Goal: Task Accomplishment & Management: Use online tool/utility

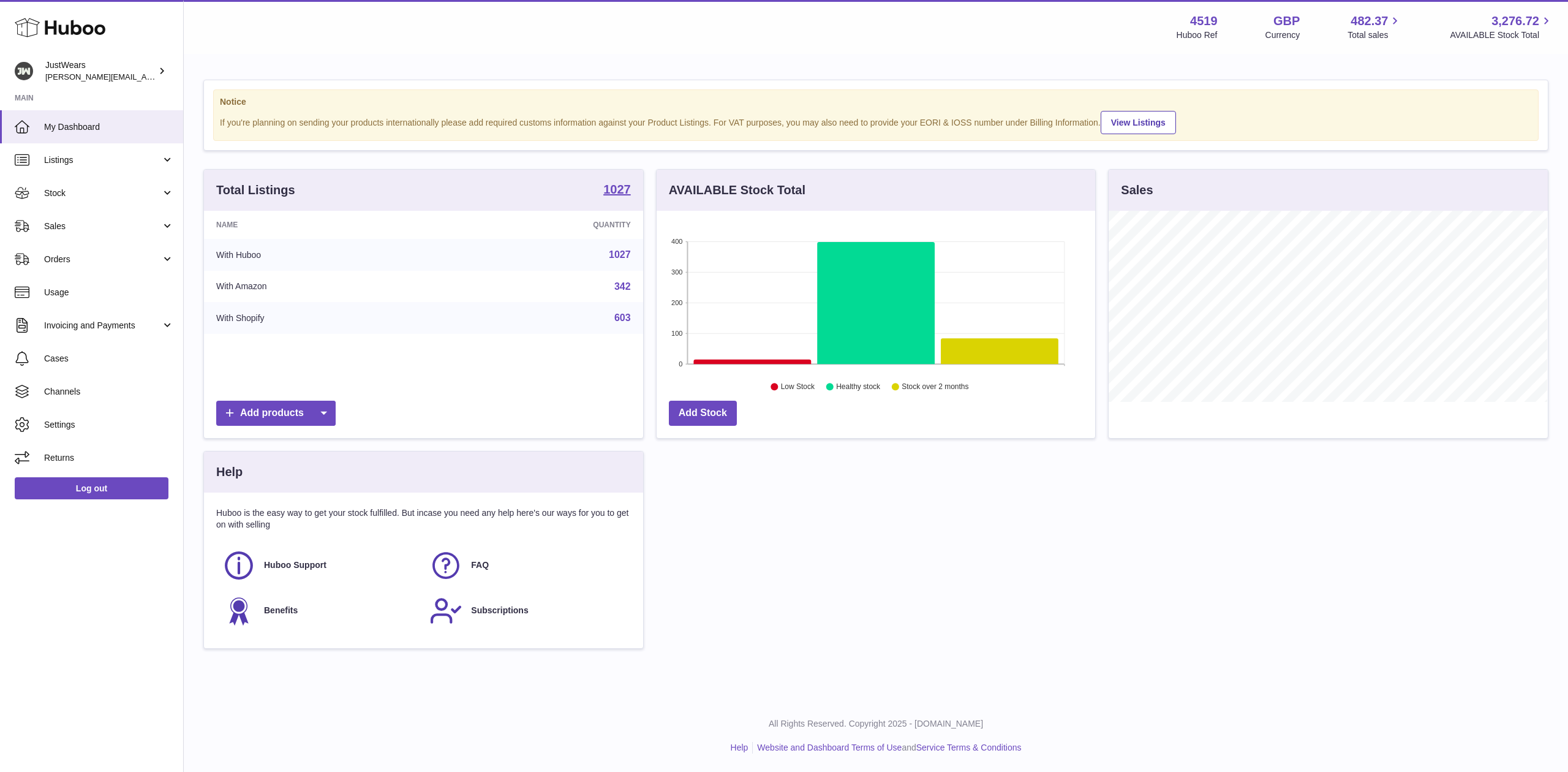
scroll to position [191, 438]
click at [176, 235] on link "Sales" at bounding box center [91, 226] width 183 height 33
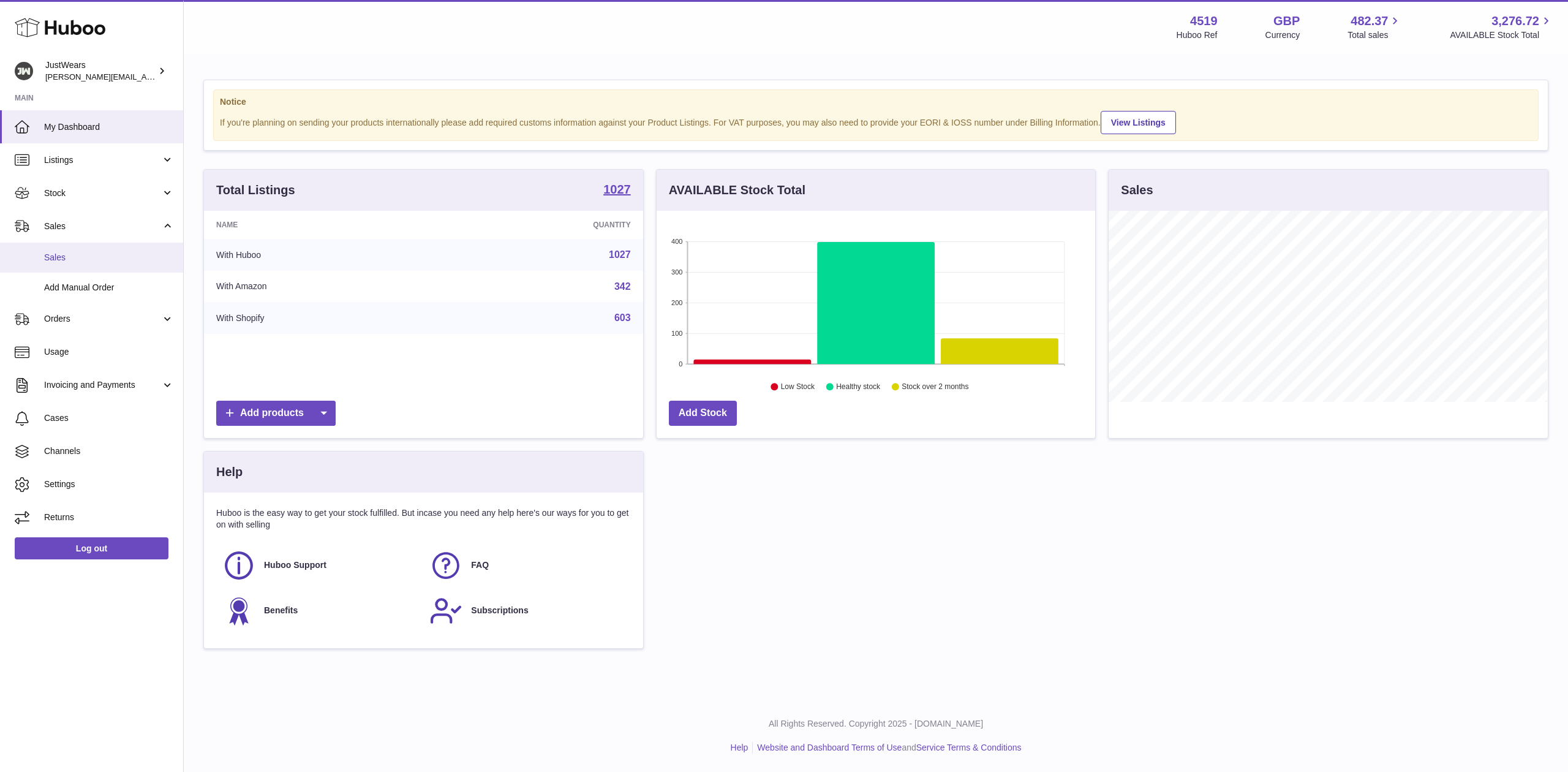
click at [170, 249] on link "Sales" at bounding box center [91, 257] width 183 height 30
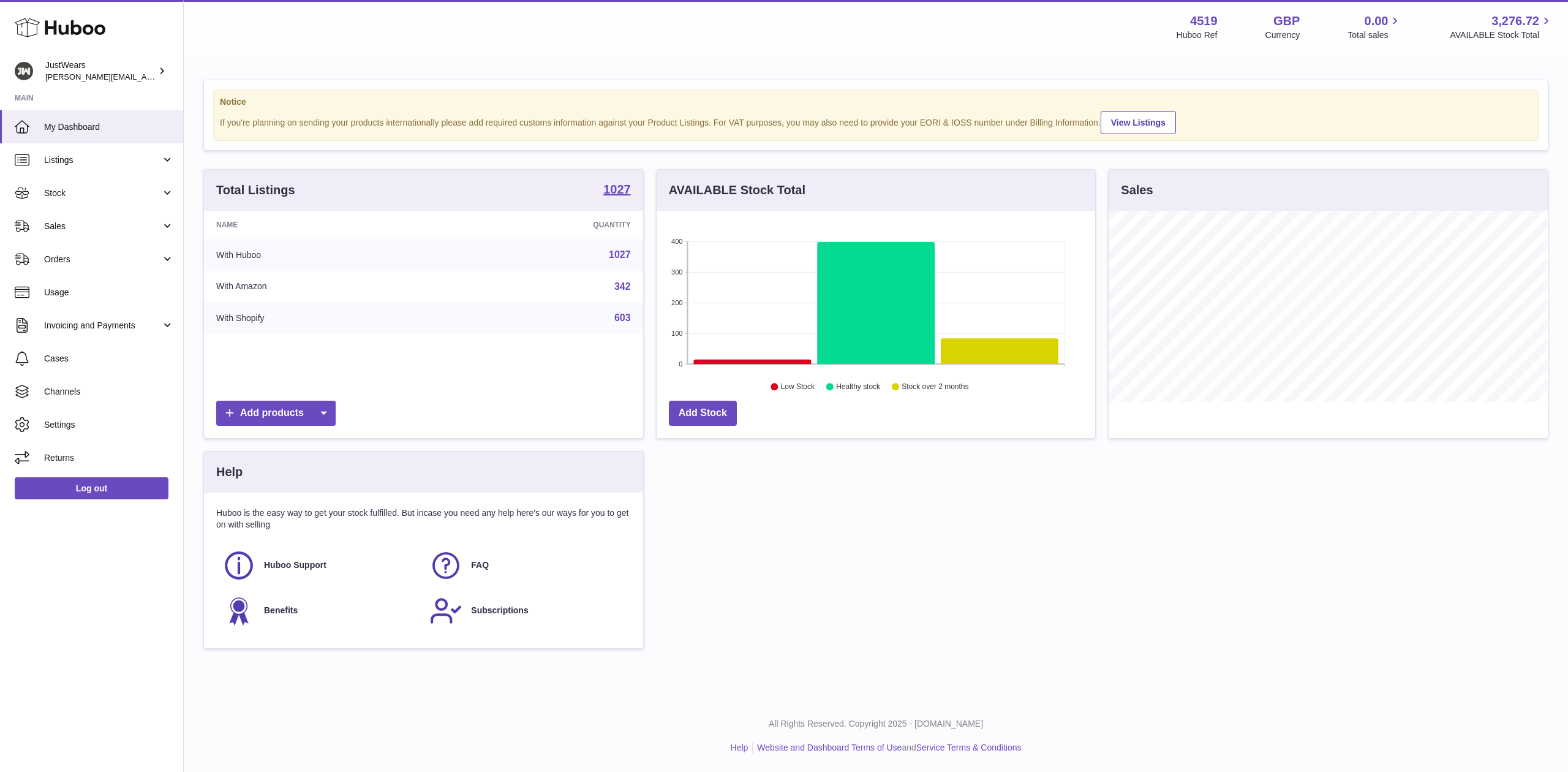
scroll to position [191, 438]
click at [173, 230] on link "Sales" at bounding box center [91, 226] width 183 height 33
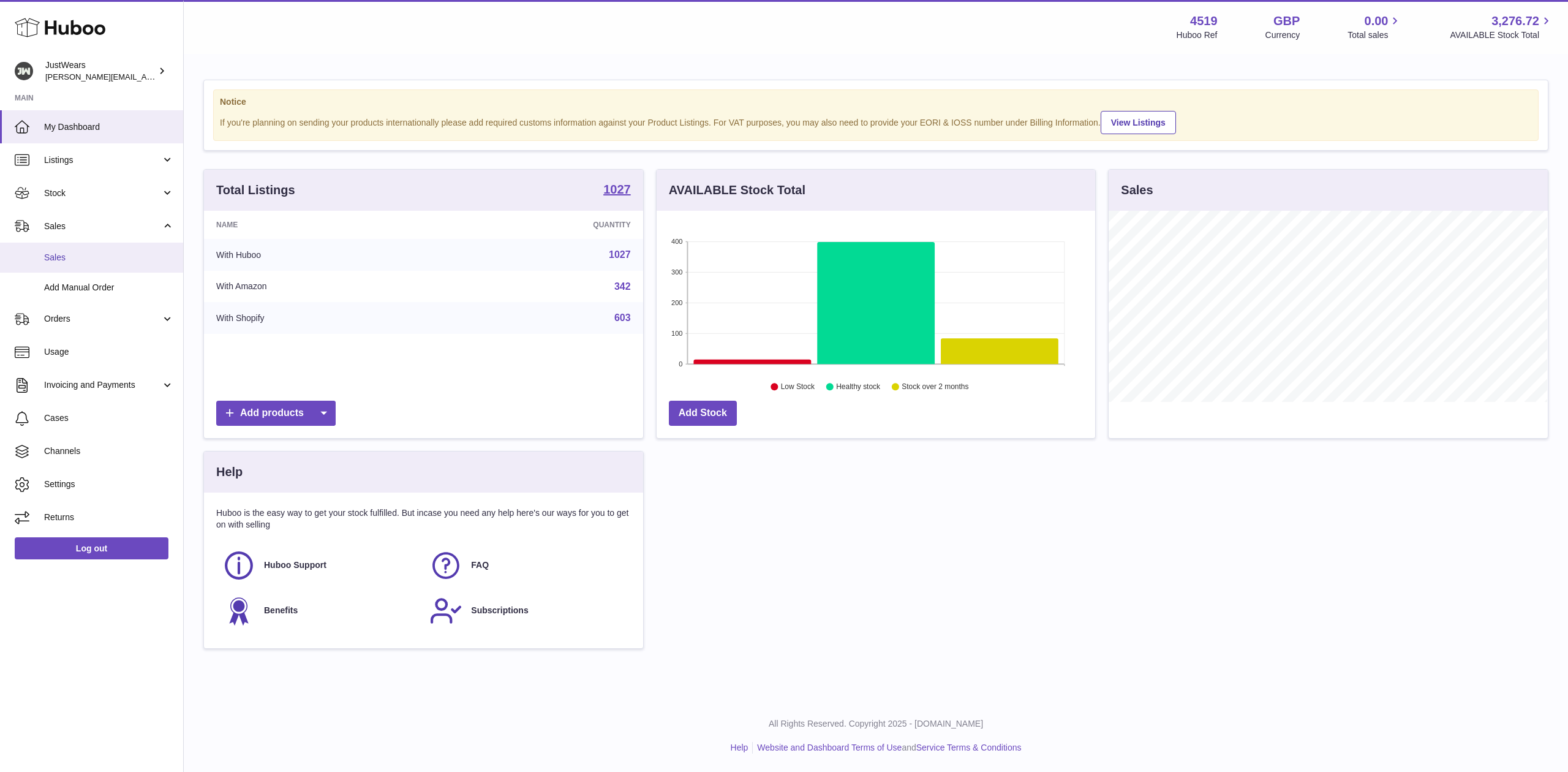
click at [162, 255] on span "Sales" at bounding box center [109, 257] width 130 height 12
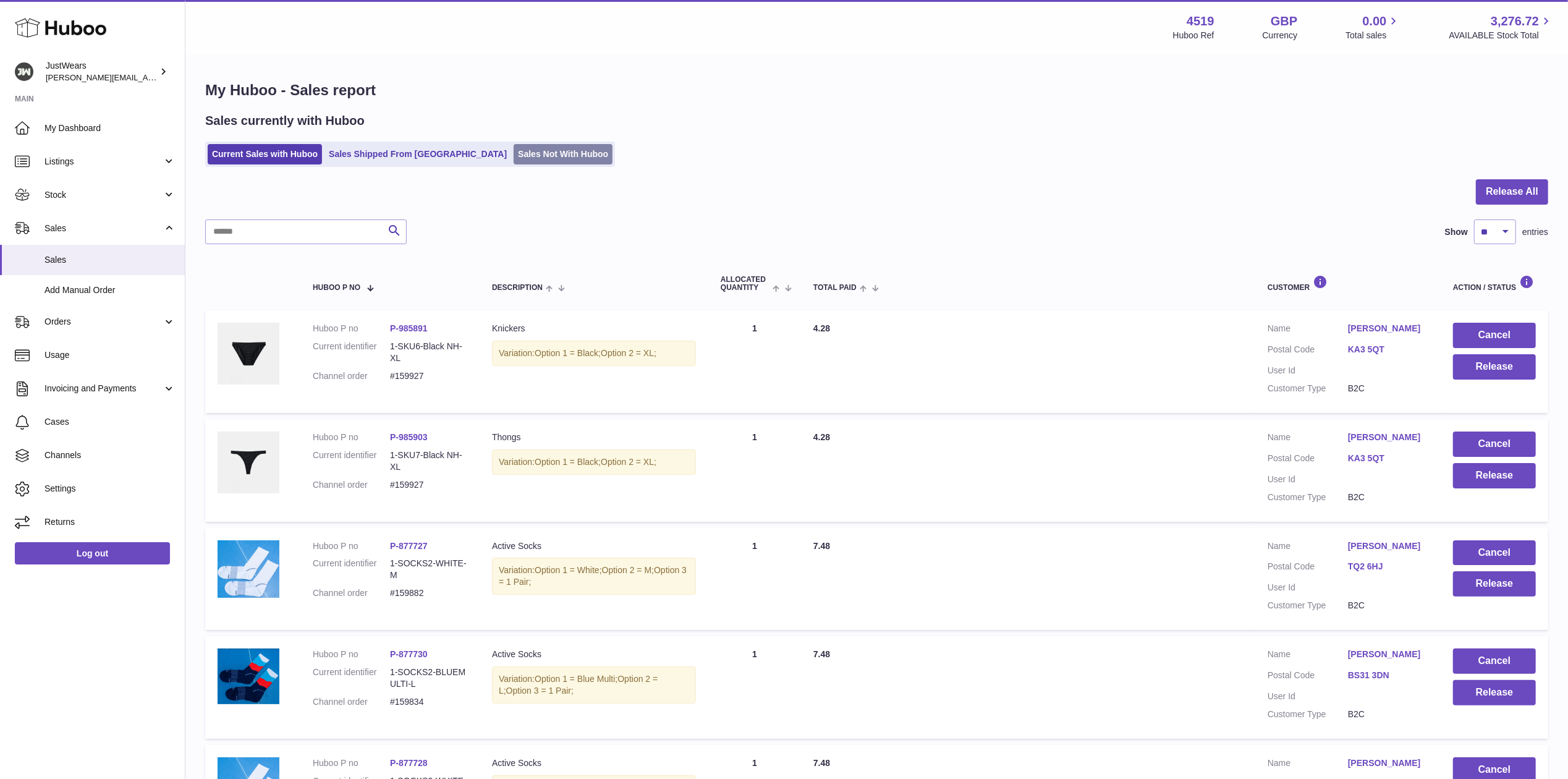
click at [519, 154] on link "Sales Not With Huboo" at bounding box center [562, 155] width 98 height 21
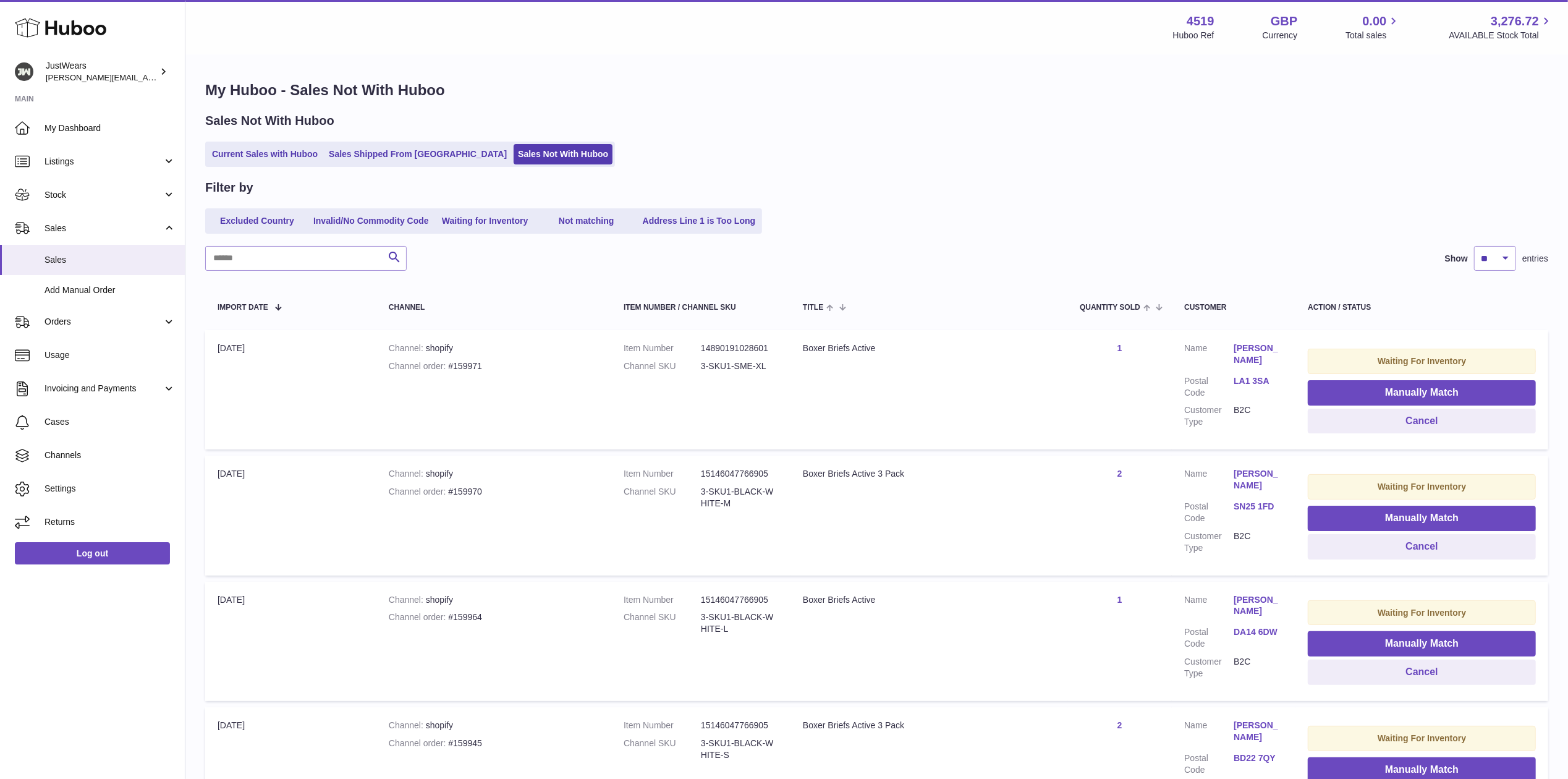
click at [1247, 378] on link "LA1 3SA" at bounding box center [1258, 381] width 50 height 12
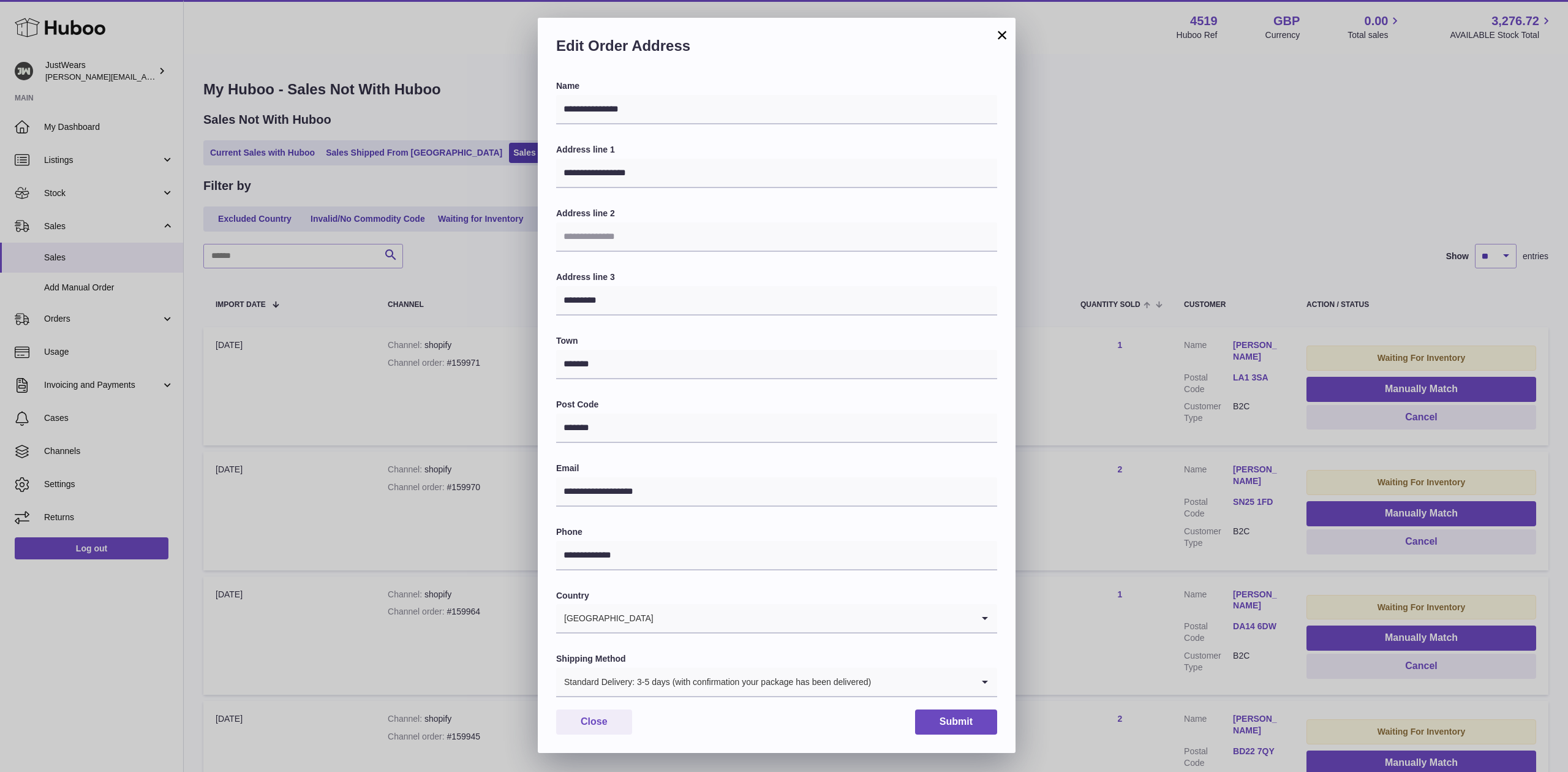
click at [1002, 34] on button "×" at bounding box center [1002, 35] width 15 height 15
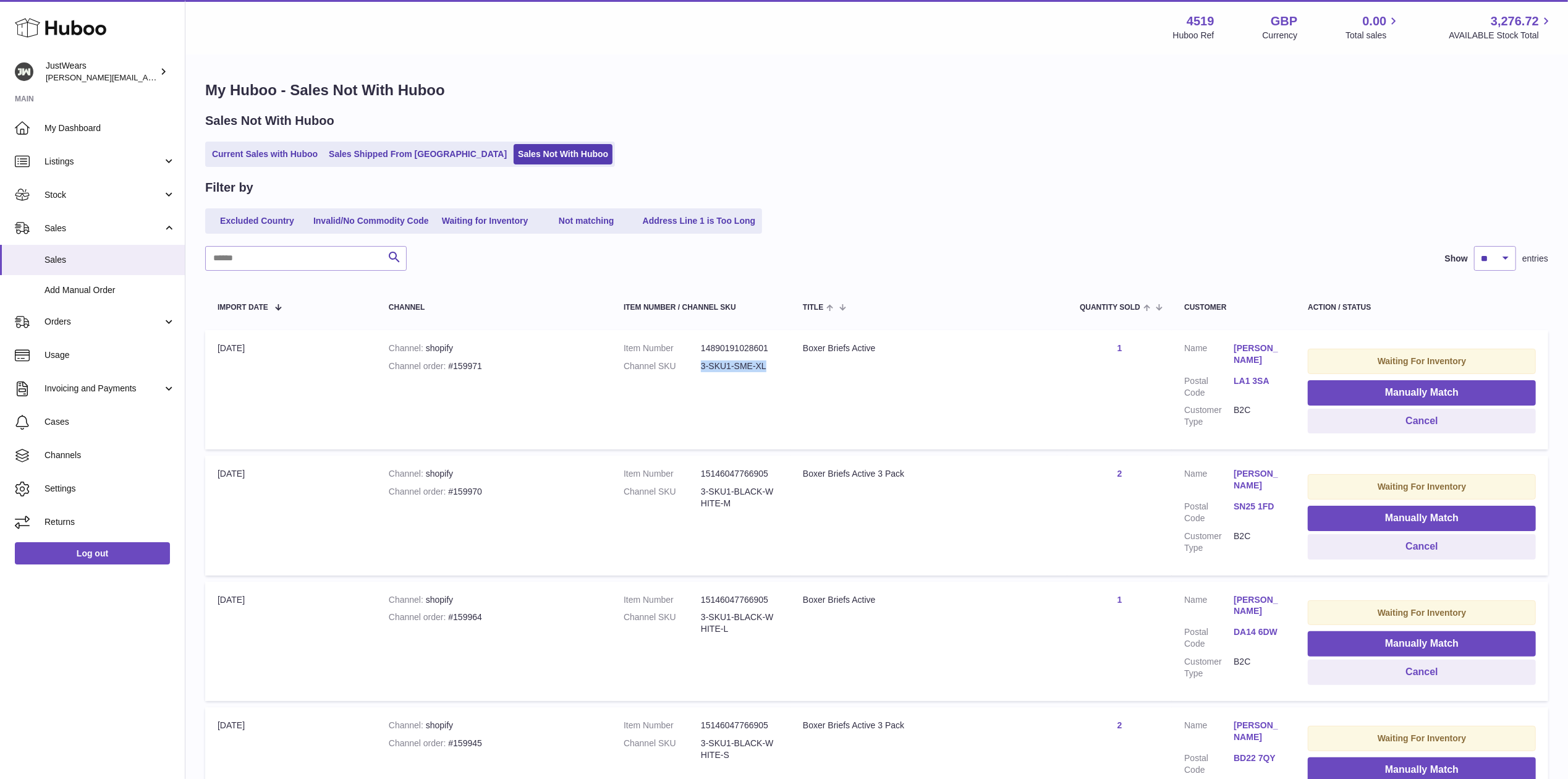
drag, startPoint x: 771, startPoint y: 365, endPoint x: 694, endPoint y: 365, distance: 77.0
click at [694, 365] on dl "Item Number 14890191028601 Channel SKU 3-SKU1-SME-XL" at bounding box center [700, 360] width 155 height 36
copy dl "3-SKU1-SME-XL"
click at [1426, 388] on button "Manually Match" at bounding box center [1421, 392] width 228 height 25
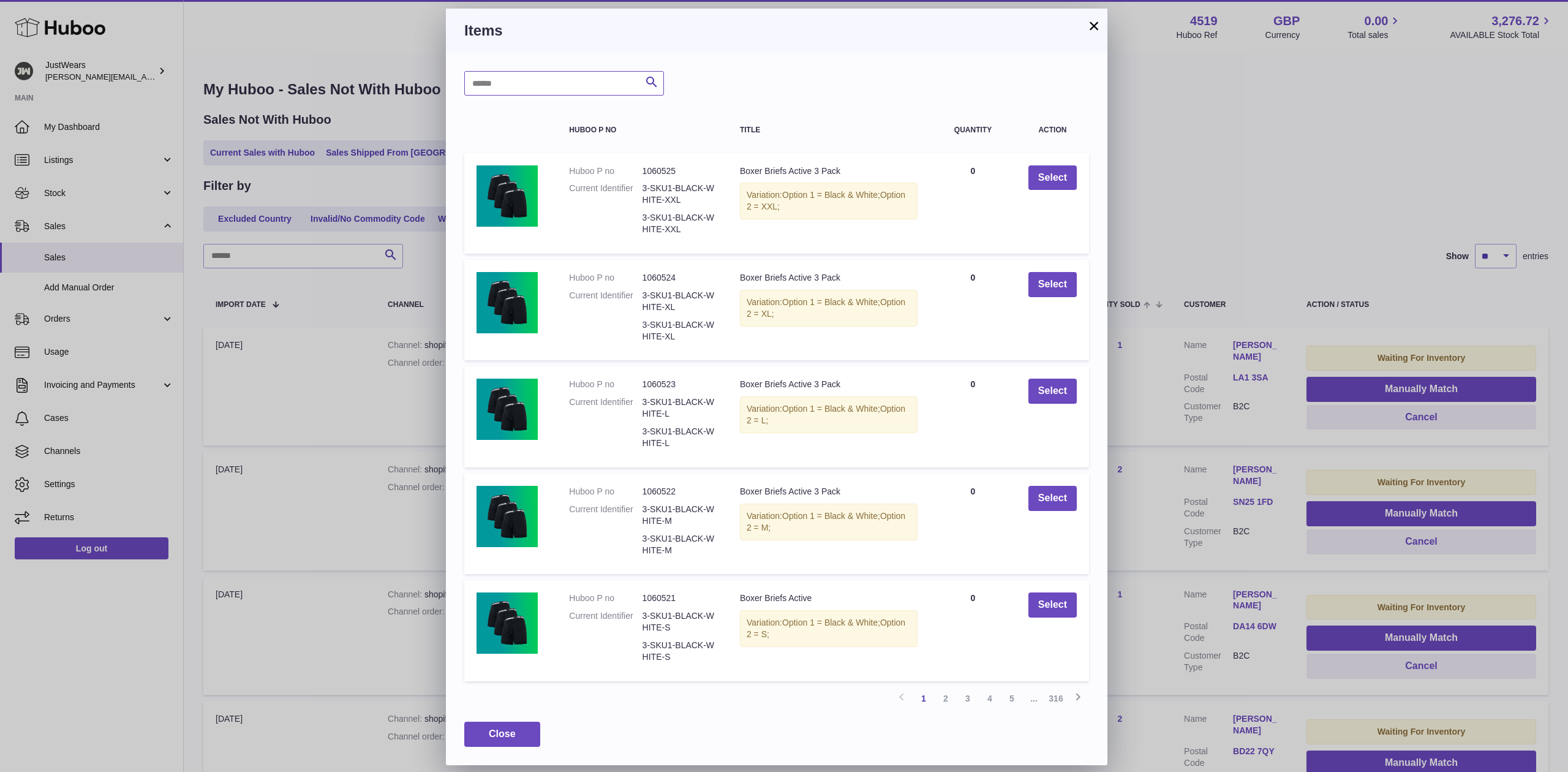
click at [614, 82] on input "text" at bounding box center [564, 83] width 200 height 24
paste input "**********"
click at [523, 82] on input "**********" at bounding box center [564, 83] width 200 height 24
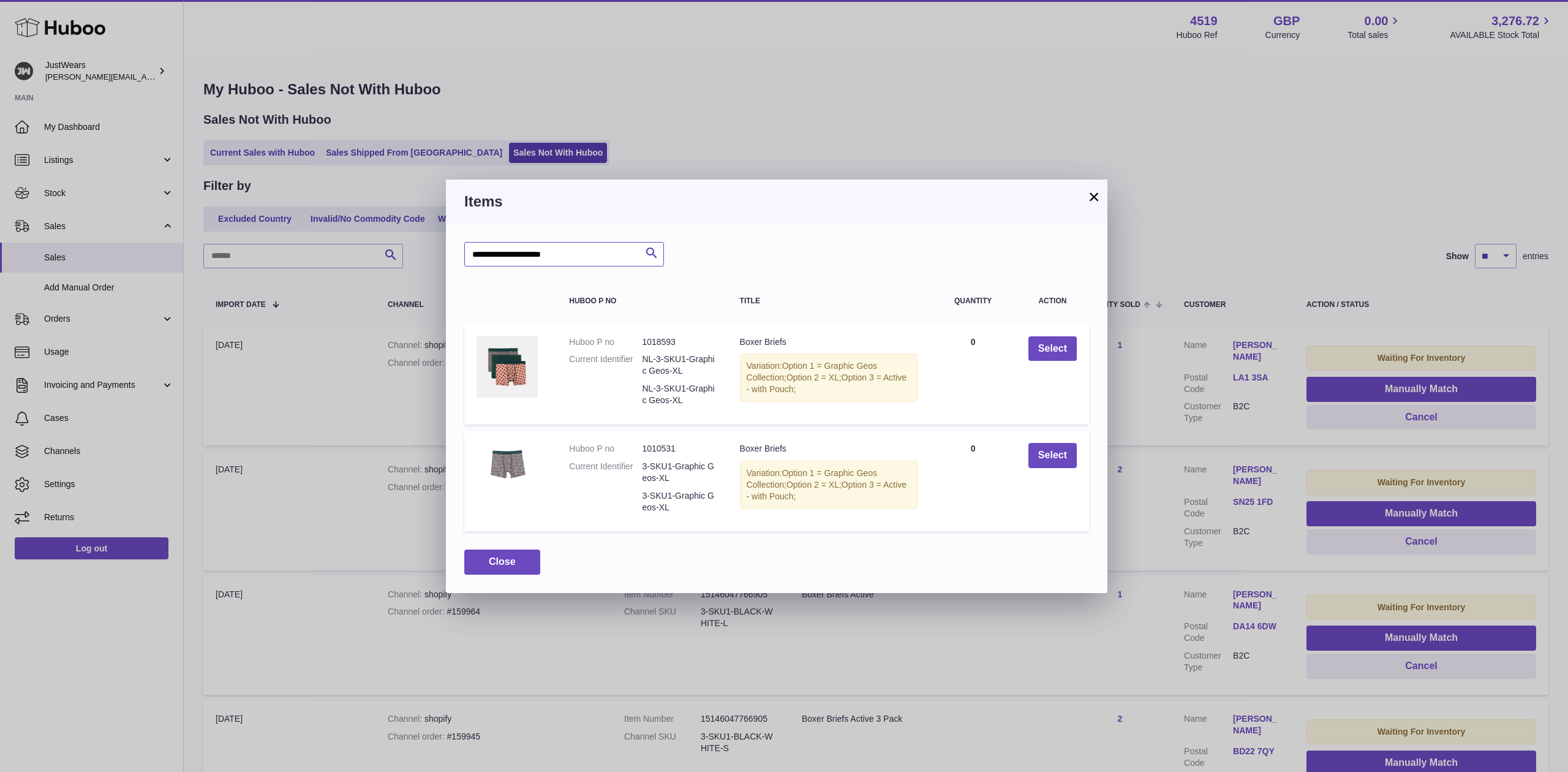
type input "**********"
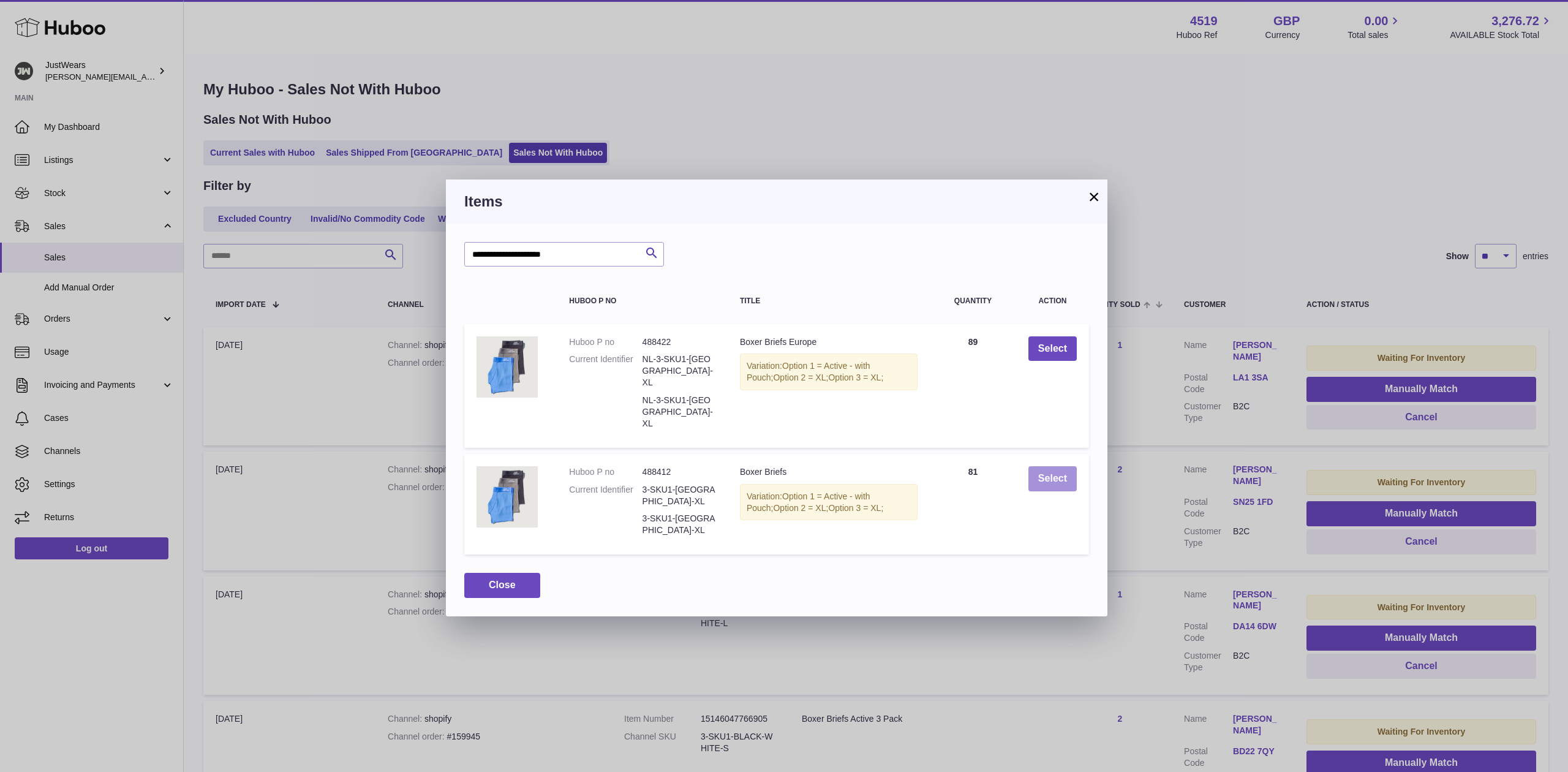
click at [1046, 466] on button "Select" at bounding box center [1052, 478] width 48 height 25
